Goal: Information Seeking & Learning: Understand process/instructions

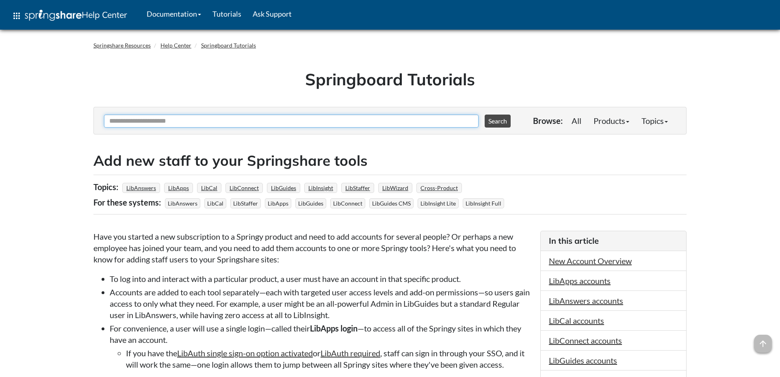
click at [264, 121] on input "Ask Another Question" at bounding box center [291, 121] width 375 height 13
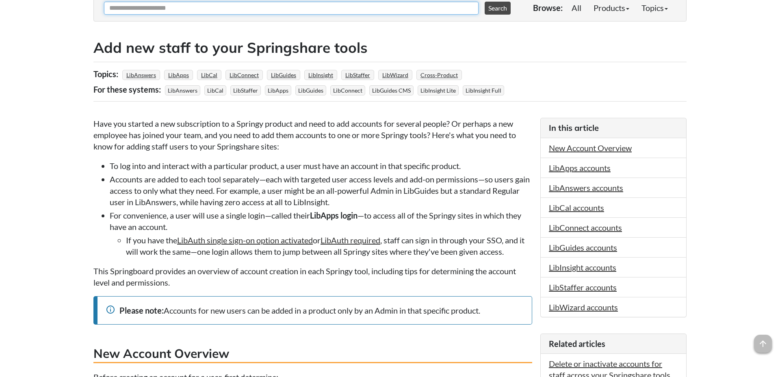
scroll to position [89, 0]
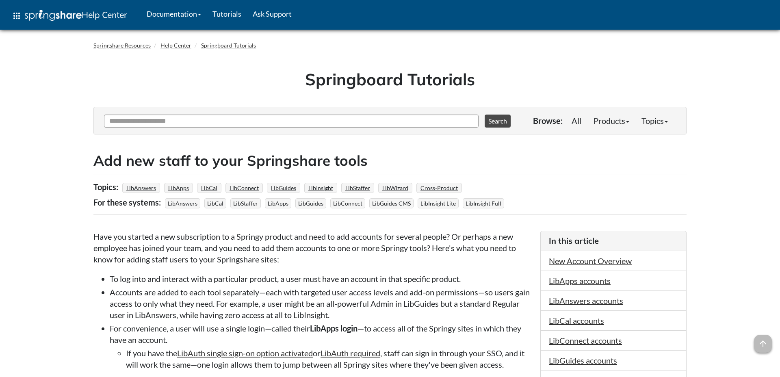
click at [666, 59] on div "Springboard Tutorials" at bounding box center [389, 82] width 593 height 50
click at [617, 115] on link "Products" at bounding box center [611, 121] width 48 height 16
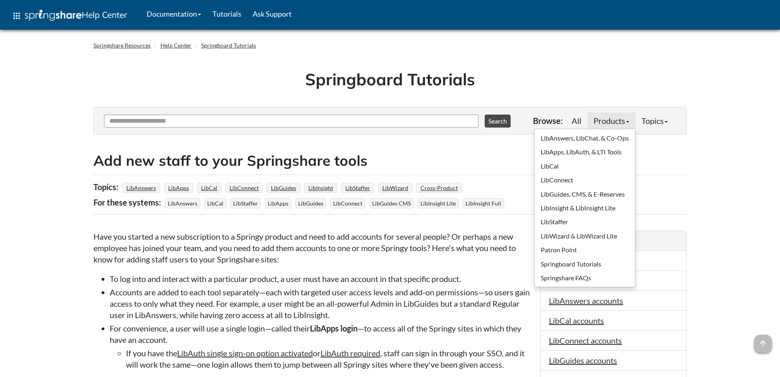
click at [643, 119] on link "Topics" at bounding box center [654, 121] width 39 height 16
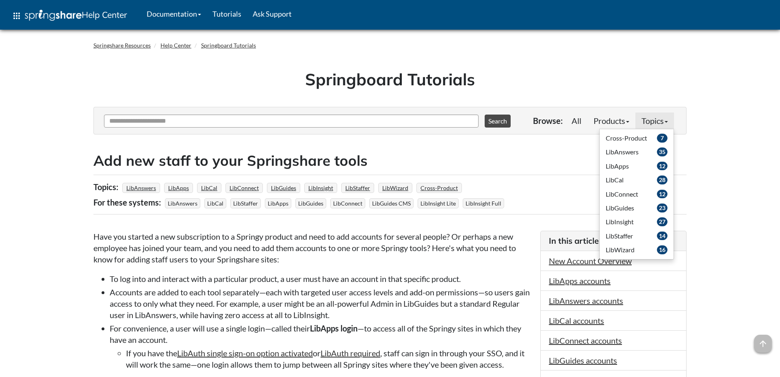
click at [561, 200] on div "Topics: LibAnswers LibApps LibCal LibConnect LibGuides LibInsight LibStaffer Li…" at bounding box center [389, 195] width 593 height 40
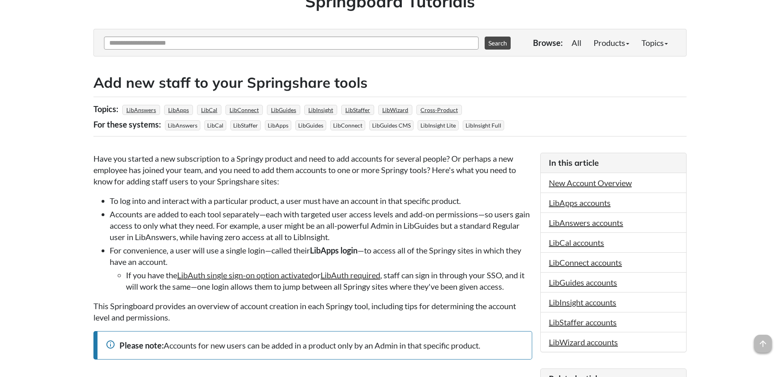
scroll to position [83, 0]
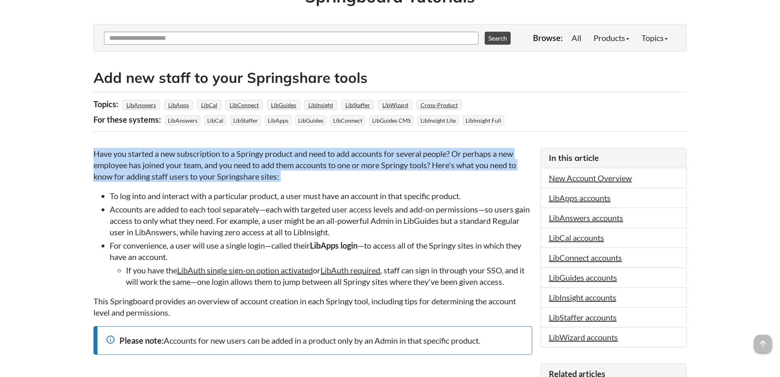
drag, startPoint x: 429, startPoint y: 185, endPoint x: 427, endPoint y: 140, distance: 45.6
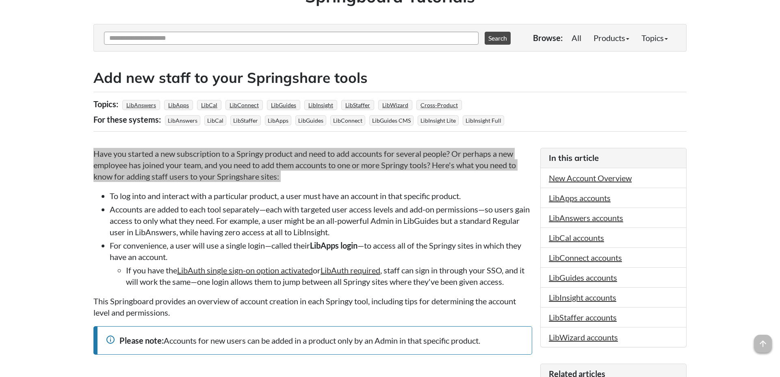
scroll to position [127, 0]
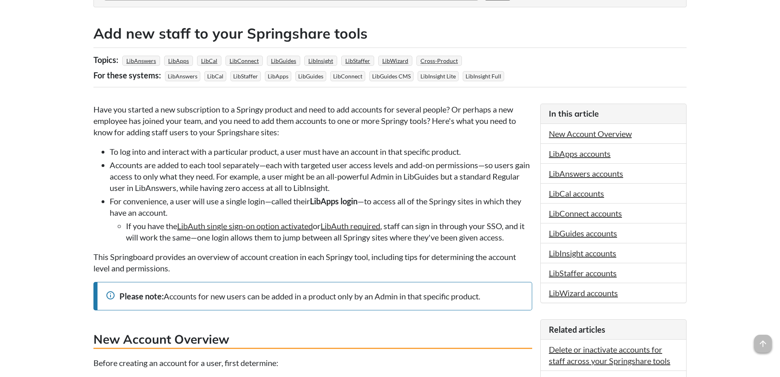
click at [360, 180] on li "Accounts are added to each tool separately—each with targeted user access level…" at bounding box center [321, 176] width 422 height 34
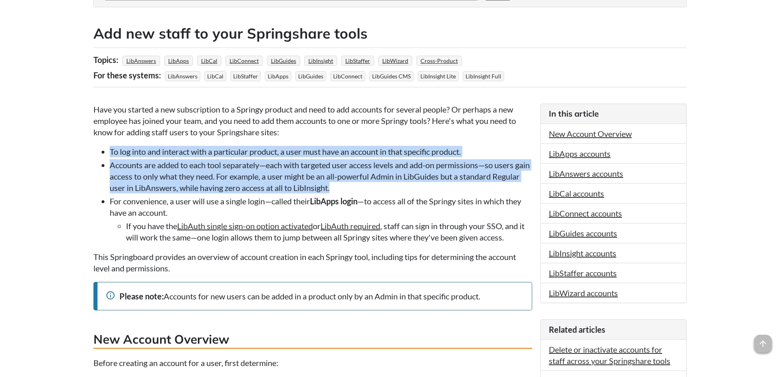
drag, startPoint x: 383, startPoint y: 188, endPoint x: 384, endPoint y: 145, distance: 43.1
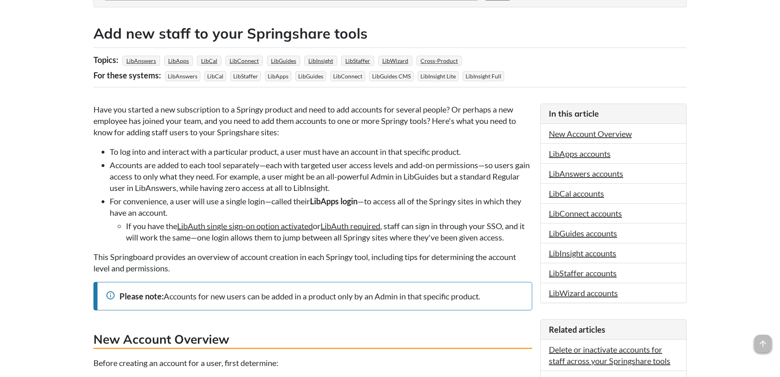
click at [418, 223] on li "If you have the LibAuth single sign-on option activated or LibAuth required , s…" at bounding box center [329, 231] width 406 height 23
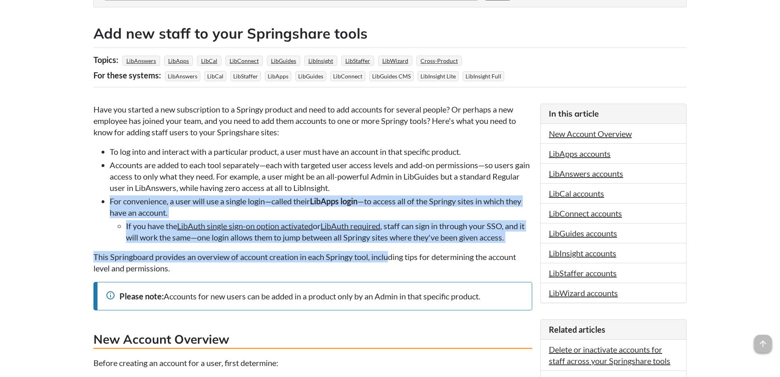
drag, startPoint x: 389, startPoint y: 256, endPoint x: 392, endPoint y: 190, distance: 66.7
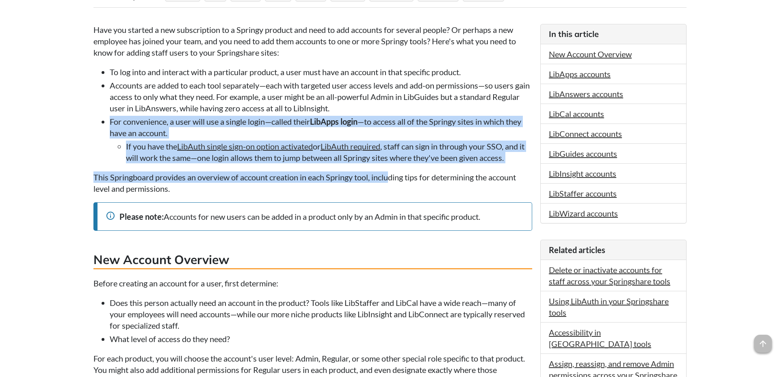
scroll to position [208, 0]
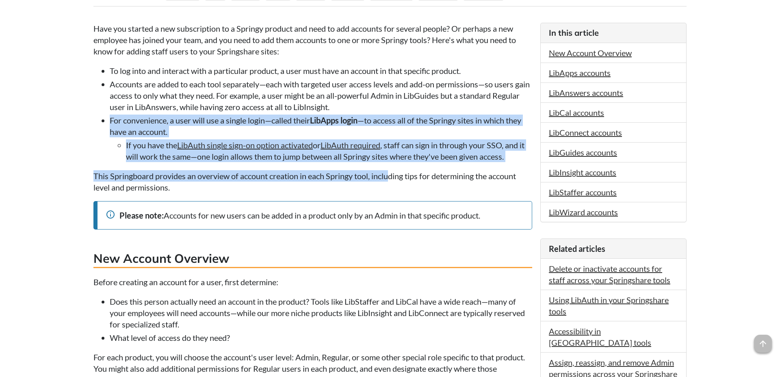
click at [292, 159] on li "If you have the LibAuth single sign-on option activated or LibAuth required , s…" at bounding box center [329, 150] width 406 height 23
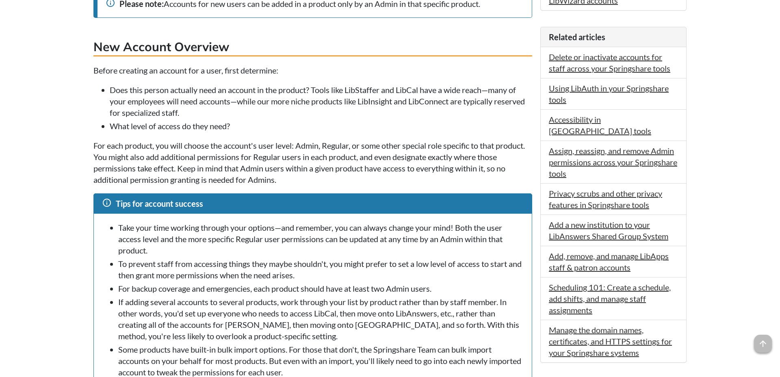
scroll to position [424, 0]
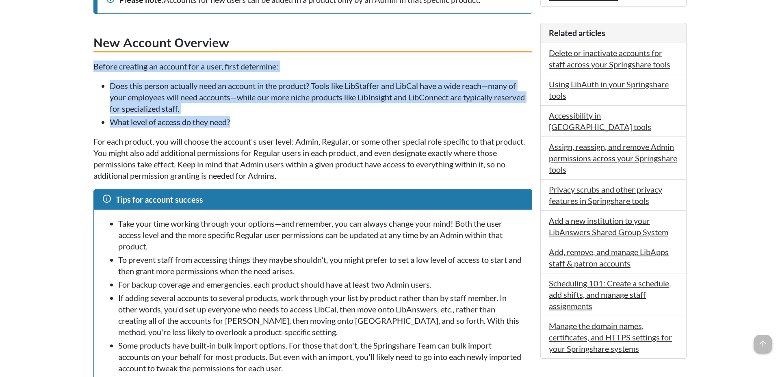
drag, startPoint x: 242, startPoint y: 125, endPoint x: 225, endPoint y: 61, distance: 66.6
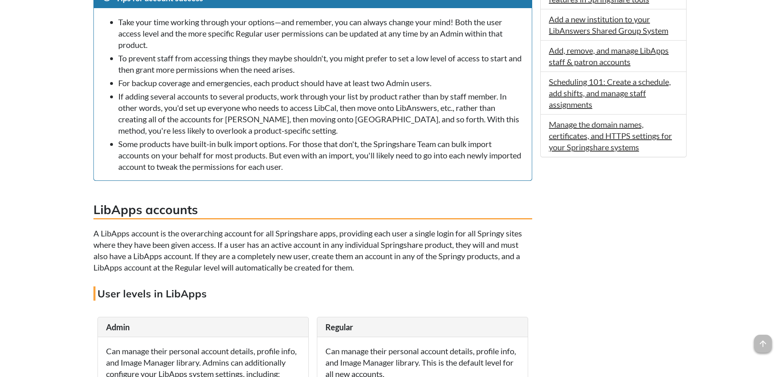
scroll to position [646, 0]
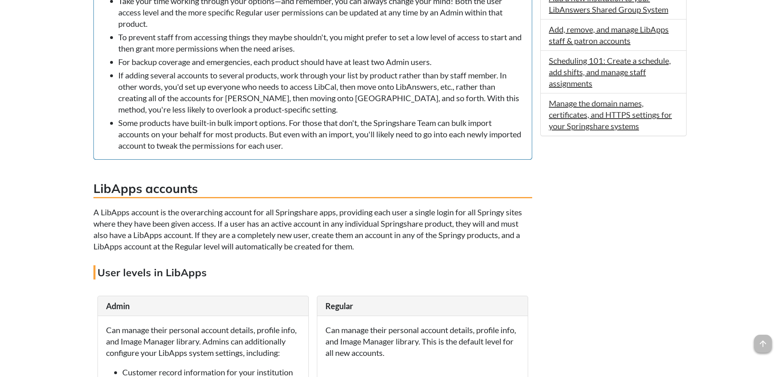
click at [353, 277] on h4 "User levels in LibApps" at bounding box center [312, 272] width 439 height 14
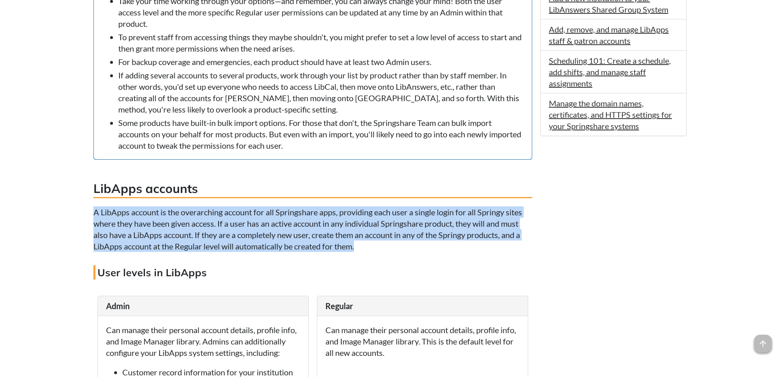
drag, startPoint x: 374, startPoint y: 250, endPoint x: 374, endPoint y: 210, distance: 39.8
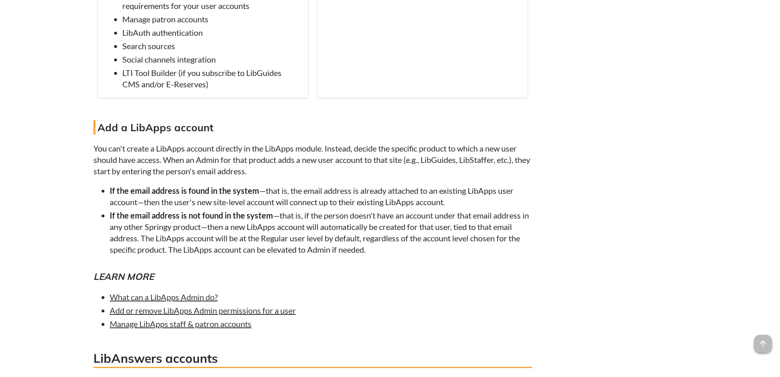
scroll to position [1090, 0]
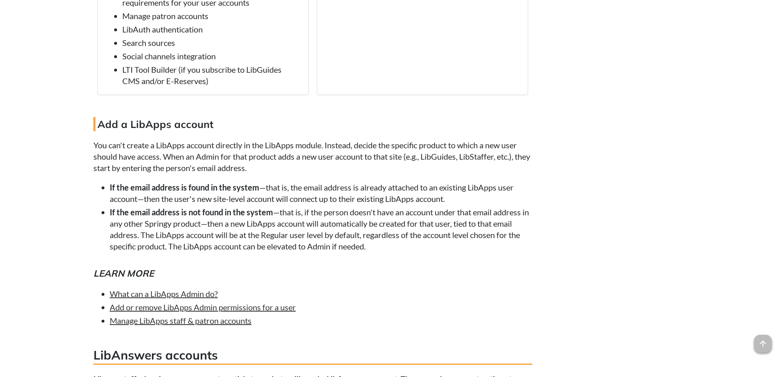
click at [408, 252] on li "If the email address is not found in the system —that is, if the person doesn't…" at bounding box center [321, 228] width 422 height 45
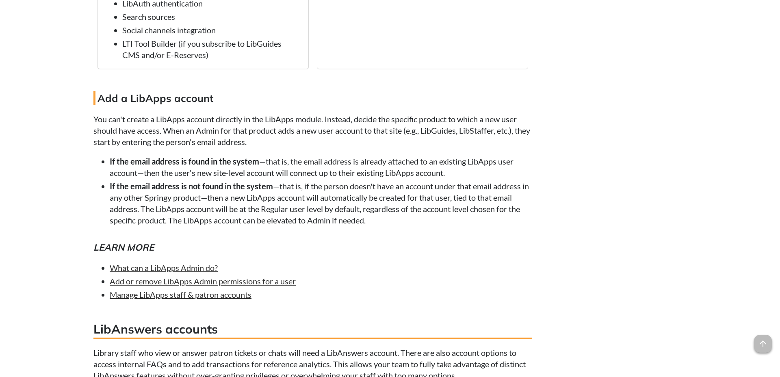
scroll to position [1119, 0]
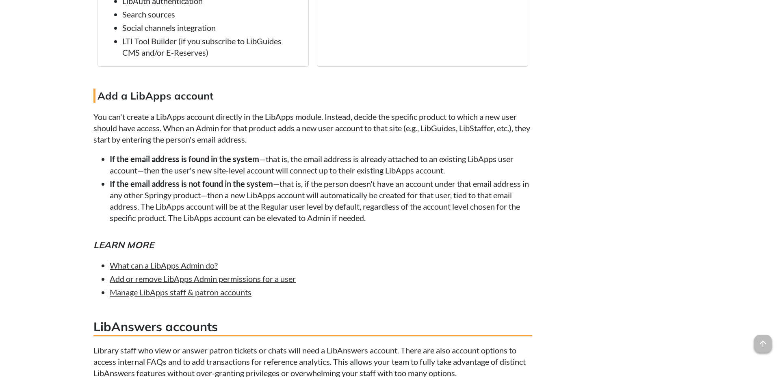
drag, startPoint x: 381, startPoint y: 261, endPoint x: 378, endPoint y: 257, distance: 5.0
click at [378, 251] on h5 "Learn more" at bounding box center [312, 244] width 439 height 13
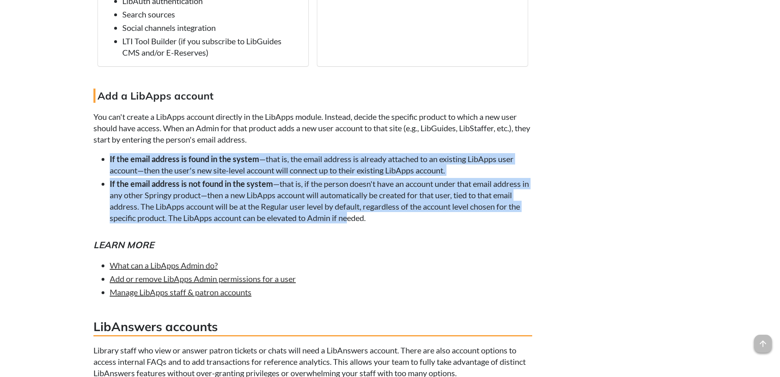
drag, startPoint x: 349, startPoint y: 235, endPoint x: 342, endPoint y: 161, distance: 74.3
drag, startPoint x: 385, startPoint y: 231, endPoint x: 383, endPoint y: 164, distance: 66.6
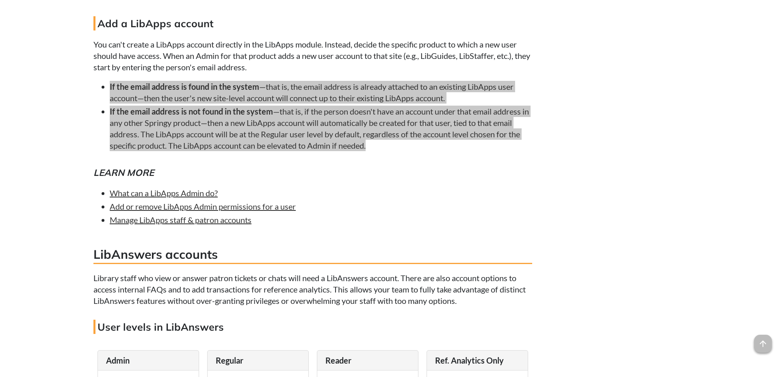
scroll to position [1192, 0]
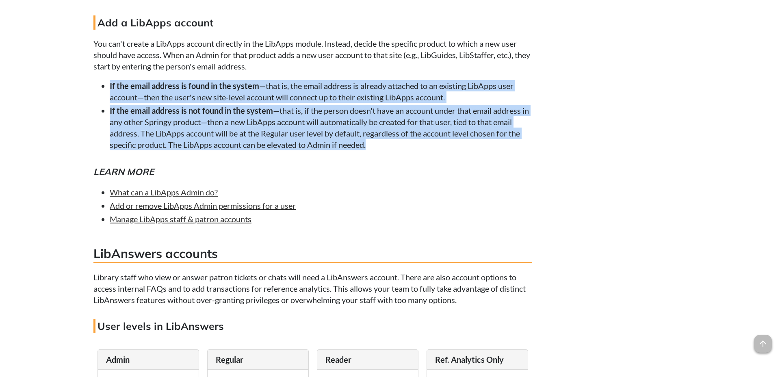
click at [405, 150] on li "If the email address is not found in the system —that is, if the person doesn't…" at bounding box center [321, 127] width 422 height 45
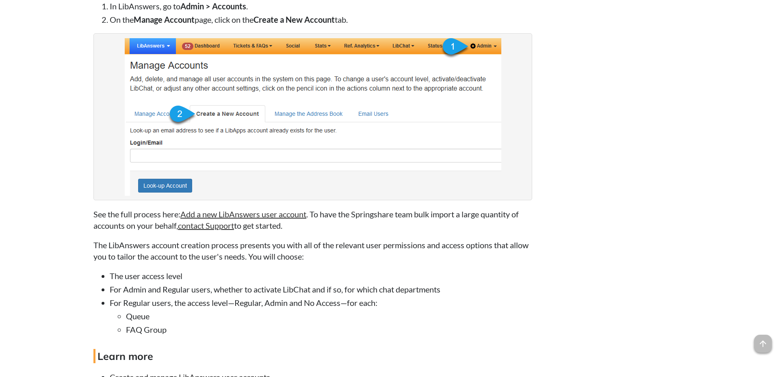
scroll to position [1891, 0]
